Goal: Transaction & Acquisition: Purchase product/service

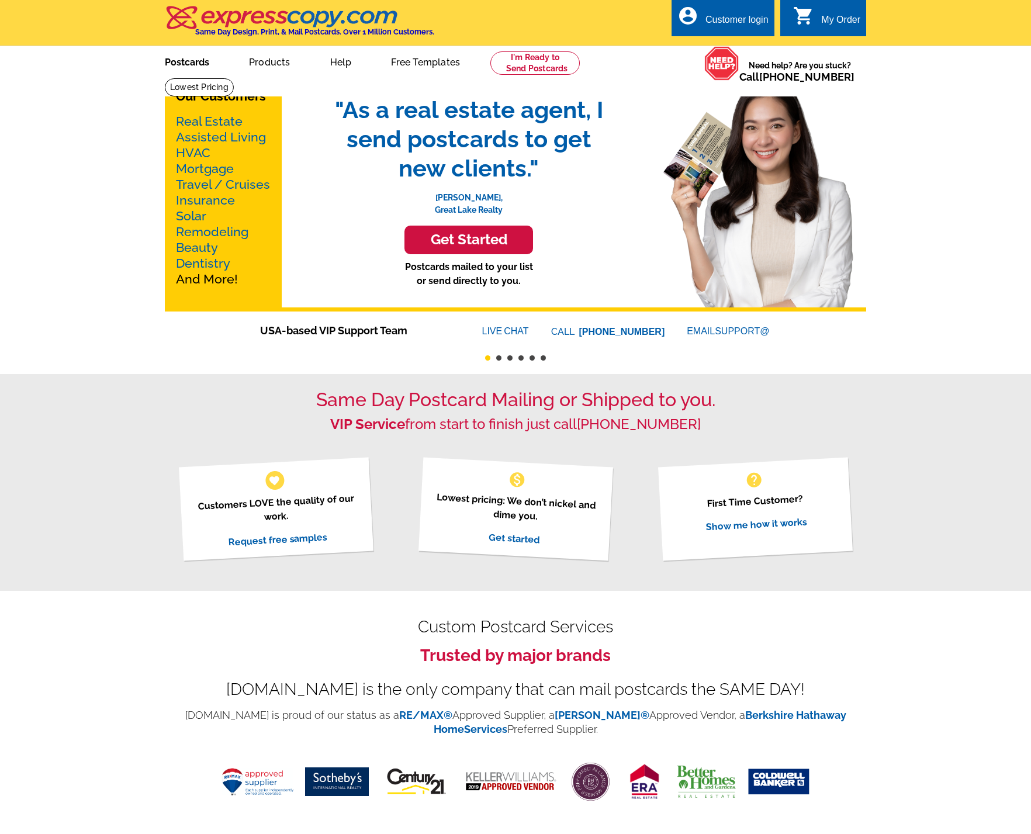
click at [198, 62] on link "Postcards" at bounding box center [187, 60] width 82 height 27
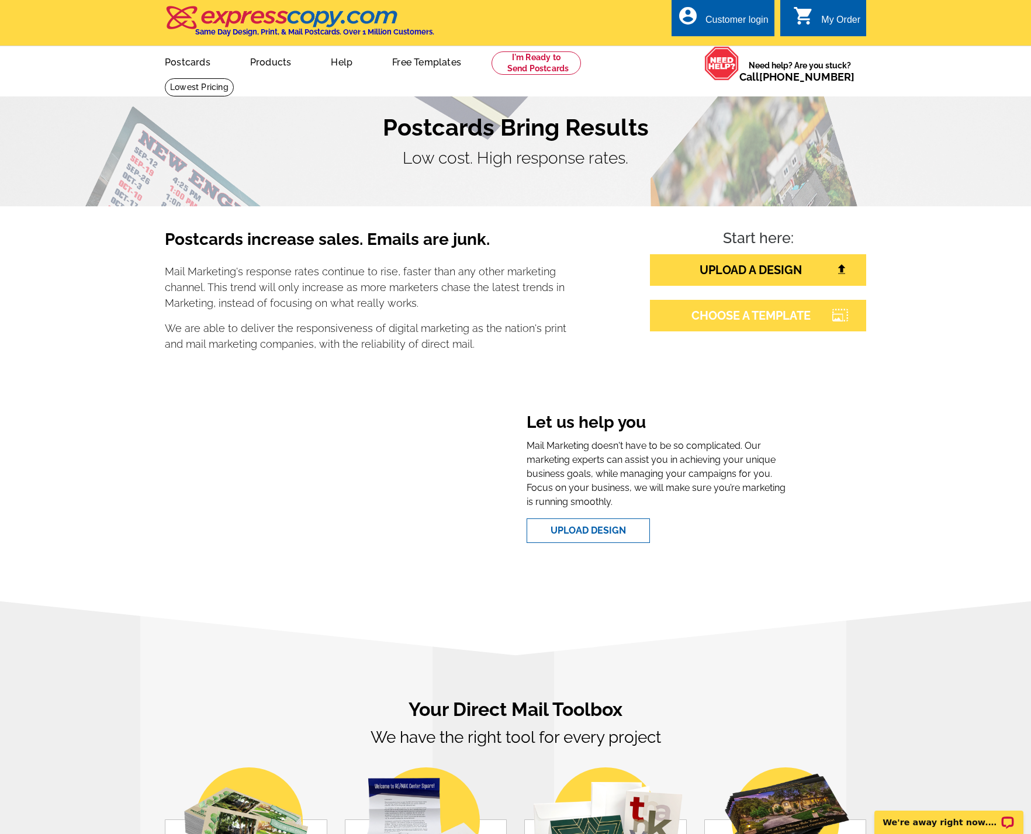
click at [707, 320] on link "CHOOSE A TEMPLATE" at bounding box center [758, 316] width 216 height 32
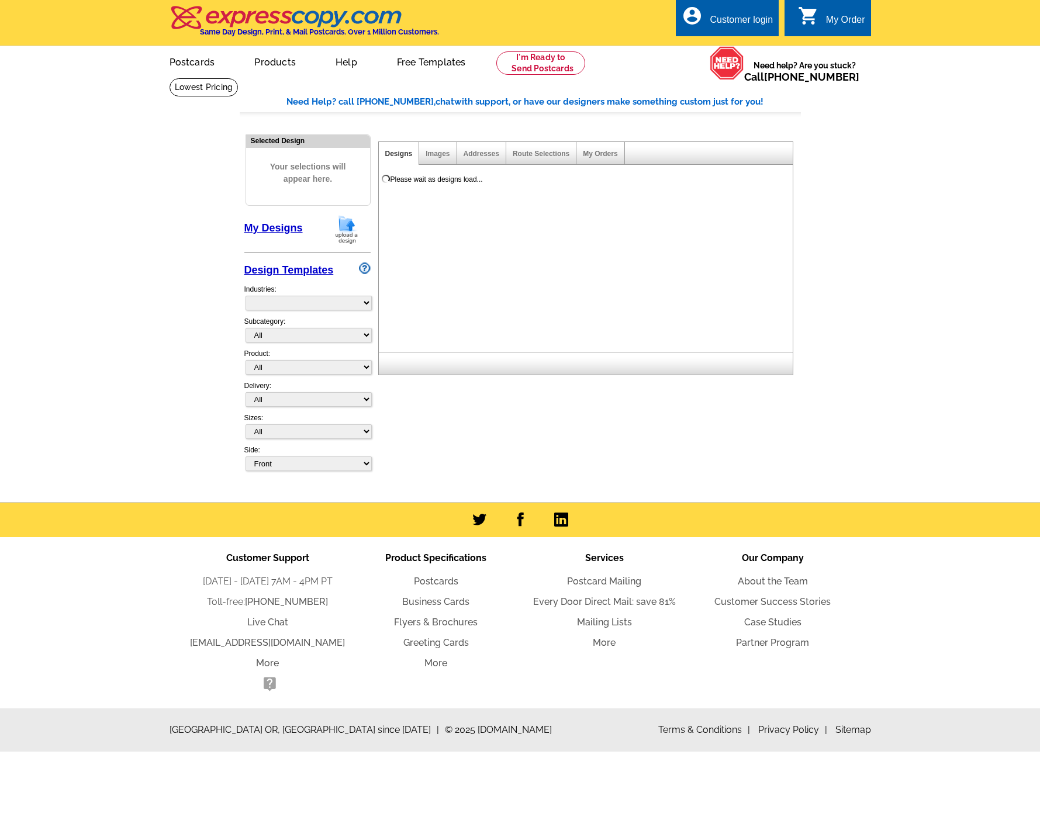
select select "785"
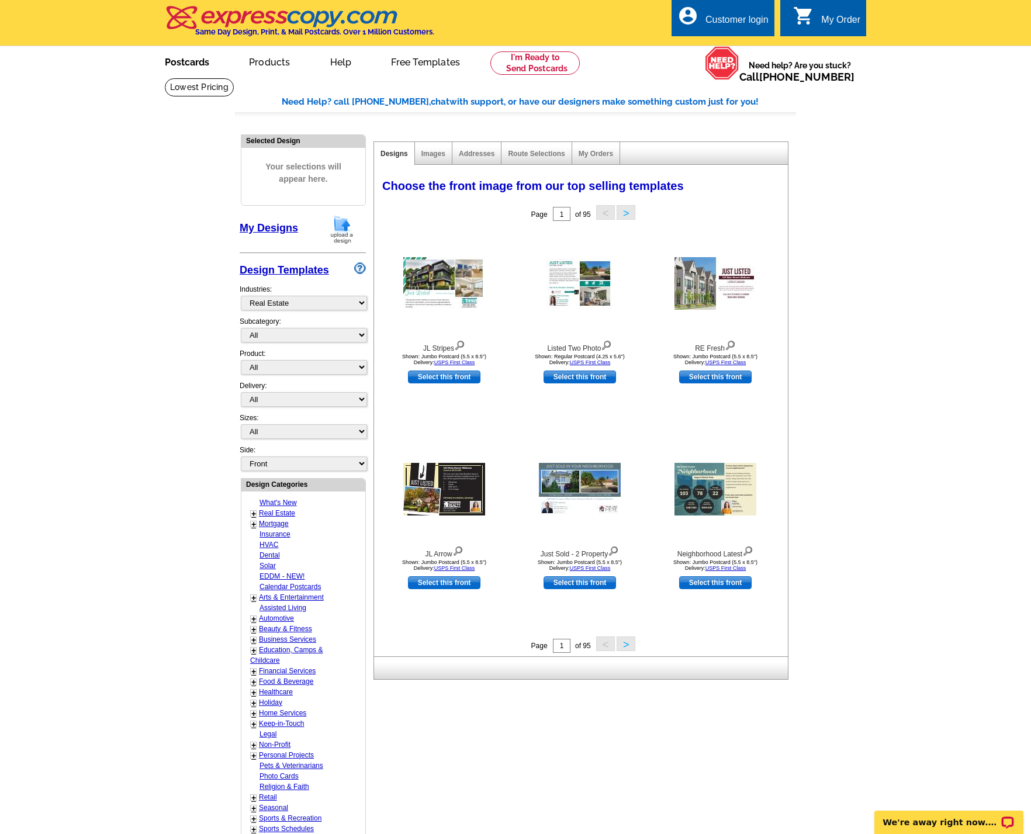
click at [198, 64] on link "Postcards" at bounding box center [187, 60] width 82 height 27
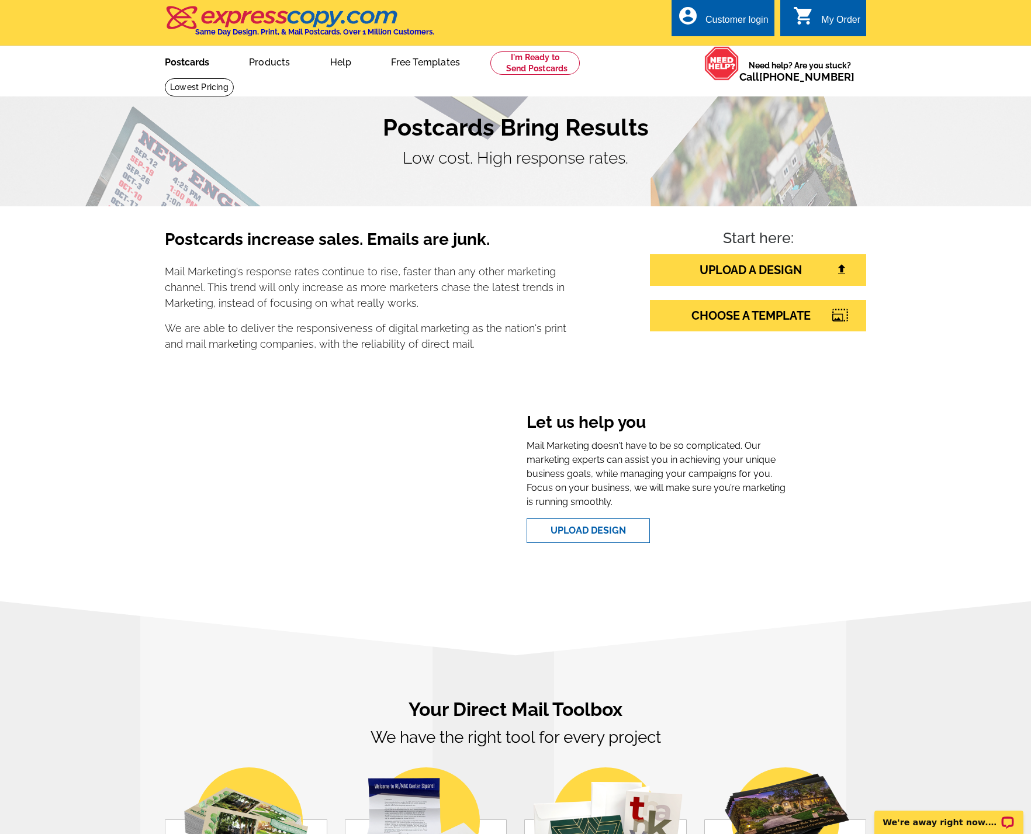
click at [175, 64] on link "Postcards" at bounding box center [187, 60] width 82 height 27
click at [971, 428] on div "Postcards increase sales. Emails are junk. Mail Marketing's response rates cont…" at bounding box center [515, 402] width 1031 height 393
click at [234, 78] on link at bounding box center [199, 87] width 69 height 18
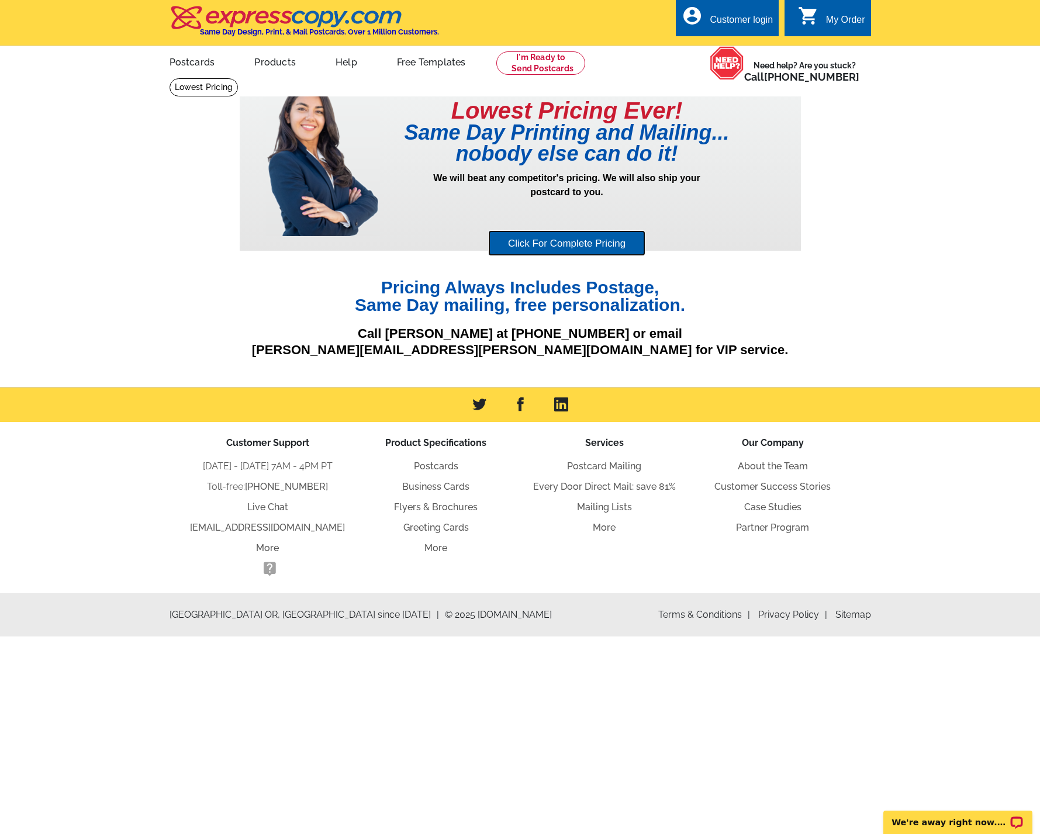
click at [531, 254] on link "Click For Complete Pricing" at bounding box center [566, 243] width 157 height 26
